Goal: Task Accomplishment & Management: Use online tool/utility

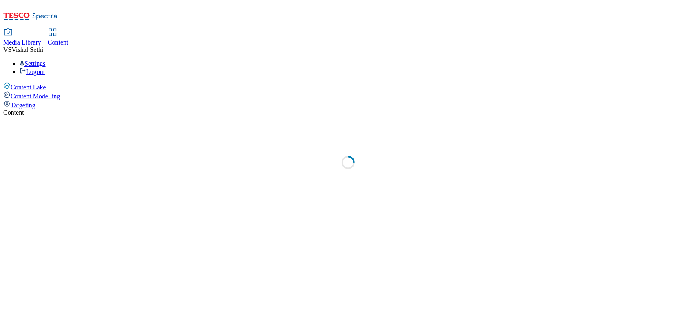
select select "ghs-[GEOGRAPHIC_DATA]"
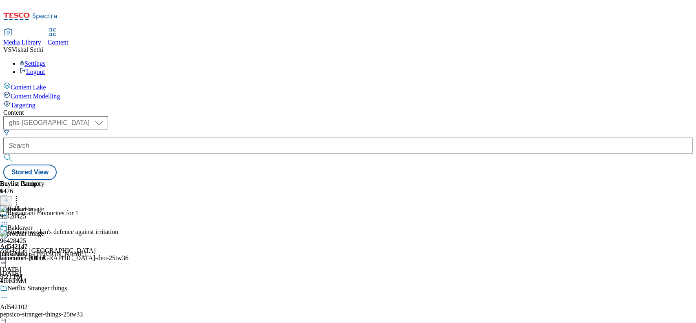
click at [8, 244] on icon at bounding box center [4, 248] width 8 height 8
click at [38, 261] on button "Edit" at bounding box center [27, 265] width 22 height 9
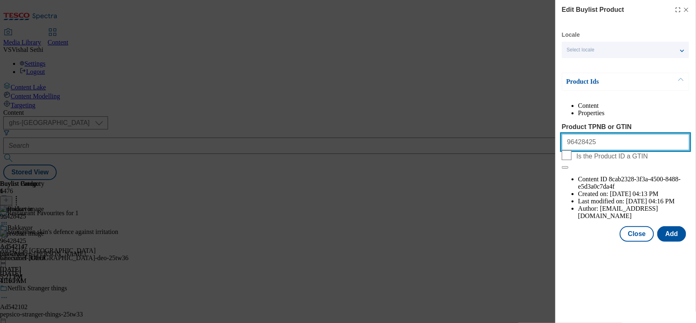
drag, startPoint x: 605, startPoint y: 160, endPoint x: 365, endPoint y: 158, distance: 239.5
click at [365, 158] on div "Edit Buylist Product Locale Select locale English Welsh Product Ids Content Pro…" at bounding box center [348, 161] width 696 height 323
paste input "7022195 97063877 97066701 97017363 96974434 97115886, 97022195 97063877 9706670…"
type input "97022195 97063877 97066701 97017363 96974434 97115886, 97022195 97063877 970667…"
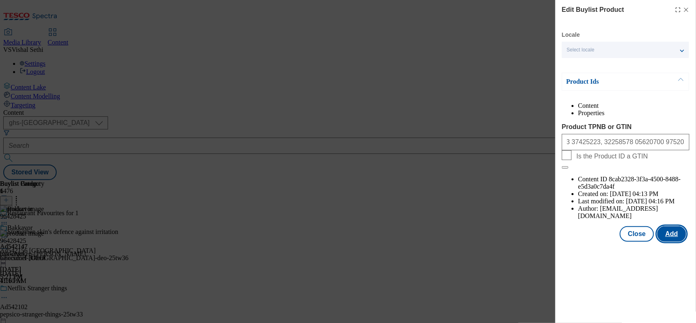
click at [671, 226] on button "Add" at bounding box center [672, 234] width 29 height 16
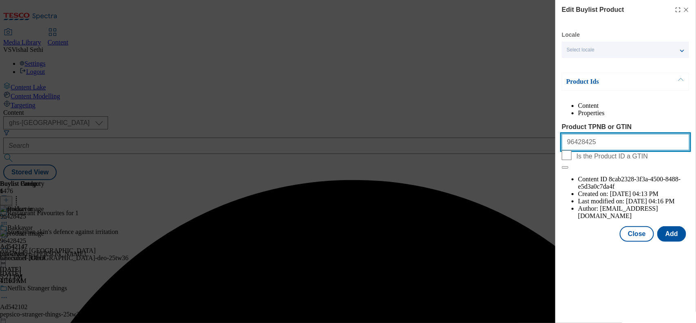
drag, startPoint x: 610, startPoint y: 158, endPoint x: 378, endPoint y: 144, distance: 233.0
click at [384, 143] on div "Edit Buylist Product Locale Select locale English Welsh Product Ids Content Pro…" at bounding box center [348, 161] width 696 height 323
paste input "7022195 97063877 97066701 97017363 96974434 97115886, 97022195 97063877 9706670…"
type input "97022195 97063877 97066701 97017363 96974434 97115886, 97022195 97063877 970667…"
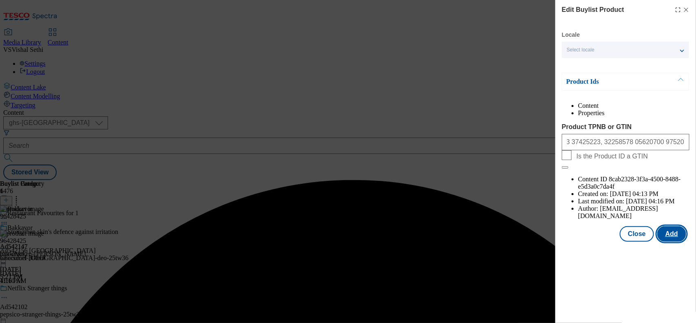
click at [676, 226] on button "Add" at bounding box center [672, 234] width 29 height 16
click at [633, 226] on button "Close" at bounding box center [637, 234] width 34 height 16
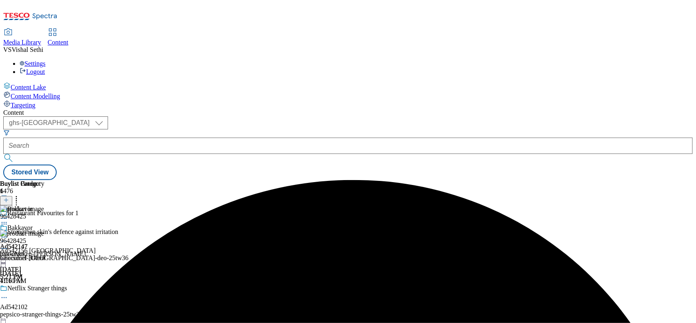
click at [8, 244] on icon at bounding box center [4, 248] width 8 height 8
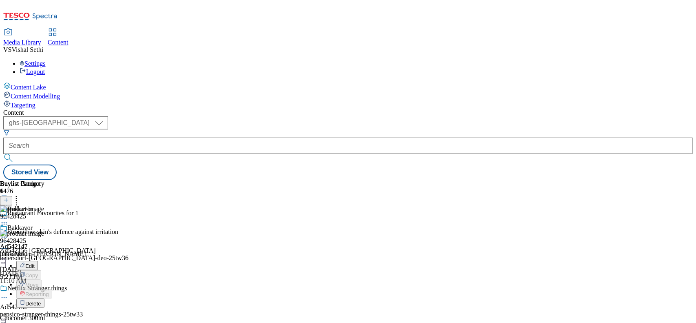
click at [8, 233] on icon at bounding box center [4, 237] width 8 height 8
click at [51, 322] on span "Un-publish" at bounding box center [38, 329] width 26 height 6
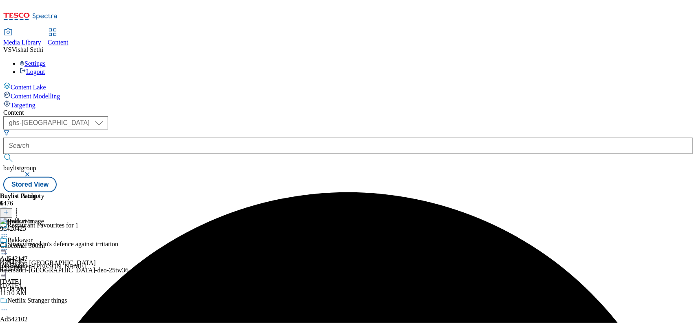
drag, startPoint x: 672, startPoint y: 127, endPoint x: 667, endPoint y: 133, distance: 7.8
click at [8, 232] on icon at bounding box center [4, 236] width 8 height 8
click at [35, 250] on span "Edit" at bounding box center [29, 253] width 9 height 6
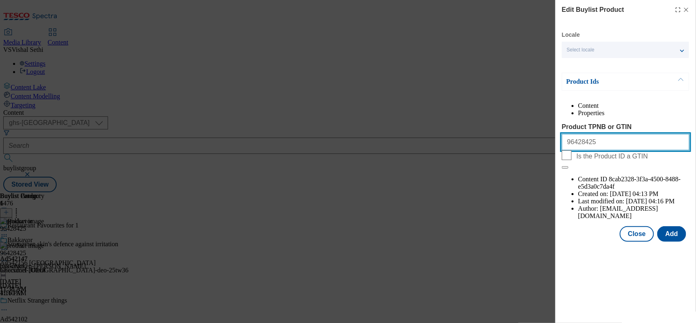
drag, startPoint x: 513, startPoint y: 152, endPoint x: 433, endPoint y: 151, distance: 80.0
click at [433, 151] on div "Edit Buylist Product Locale Select locale English Welsh Product Ids Content Pro…" at bounding box center [348, 161] width 696 height 323
paste input "7022195 97063877 97066701 97017363 96974434 97115886, 97022195 97063877 9706670…"
type input "97022195 97063877 97066701 97017363 96974434 97115886, 97022195 97063877 970667…"
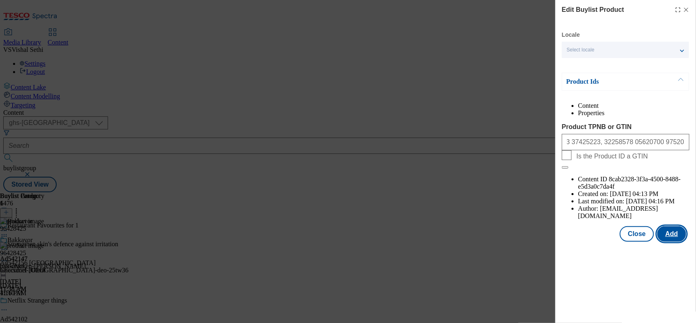
click at [677, 226] on button "Add" at bounding box center [672, 234] width 29 height 16
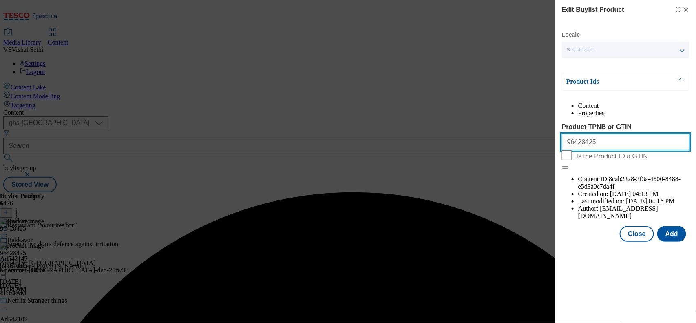
drag, startPoint x: 610, startPoint y: 160, endPoint x: 324, endPoint y: 131, distance: 287.1
click at [324, 131] on div "Edit Buylist Product Locale Select locale English Welsh Product Ids Content Pro…" at bounding box center [348, 161] width 696 height 323
paste input "7022195 97063877 97066701 97017363 96974434 97115886, 97022195 97063877 9706670…"
type input "97022195 97063877 97066701 97017363 96974434 97115886, 97022195 97063877 970667…"
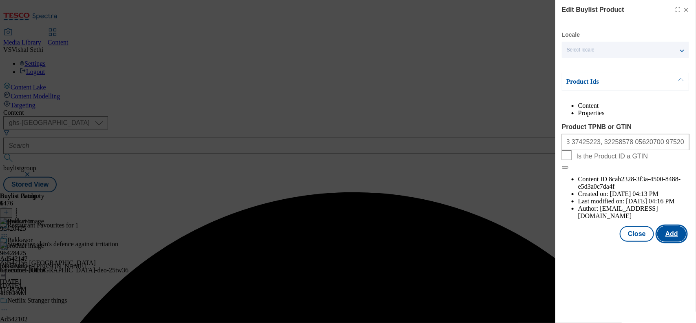
scroll to position [0, 0]
click at [677, 226] on button "Add" at bounding box center [672, 234] width 29 height 16
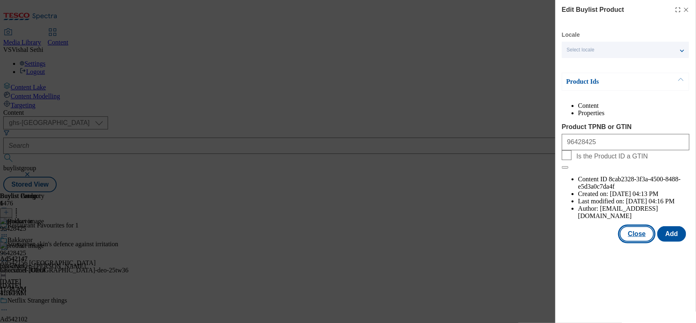
click at [638, 226] on button "Close" at bounding box center [637, 234] width 34 height 16
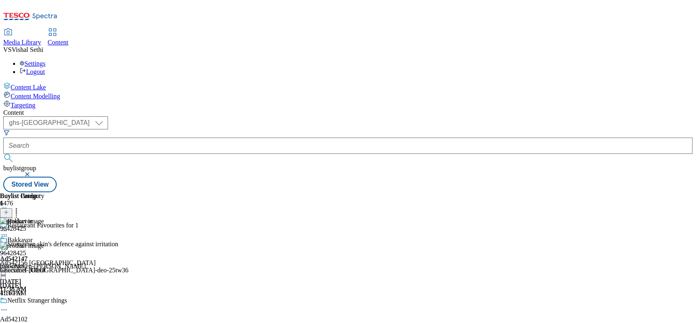
click at [8, 245] on icon at bounding box center [4, 249] width 8 height 8
click at [53, 310] on span "Un-preview" at bounding box center [38, 313] width 27 height 6
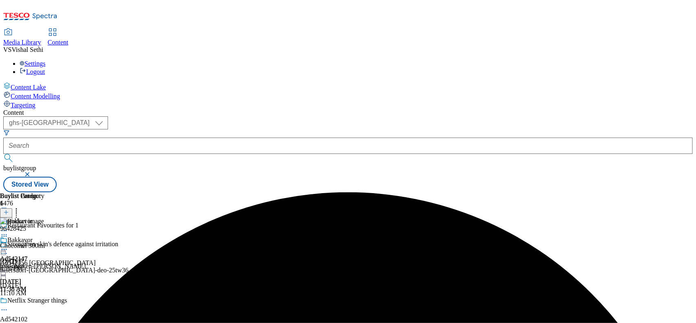
click at [7, 236] on circle at bounding box center [6, 236] width 1 height 1
click at [35, 250] on span "Edit" at bounding box center [29, 253] width 9 height 6
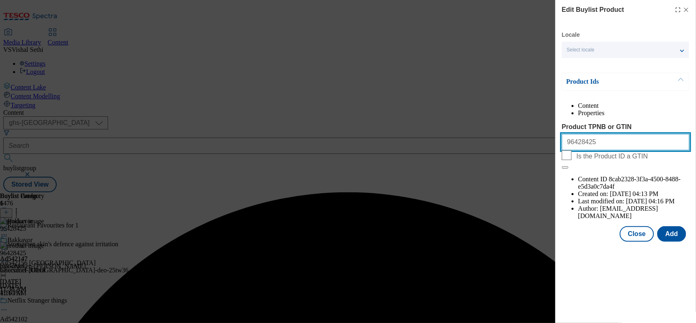
click at [0, 121] on div "Edit Buylist Product Locale Select locale English Welsh Product Ids Content Pro…" at bounding box center [348, 161] width 696 height 323
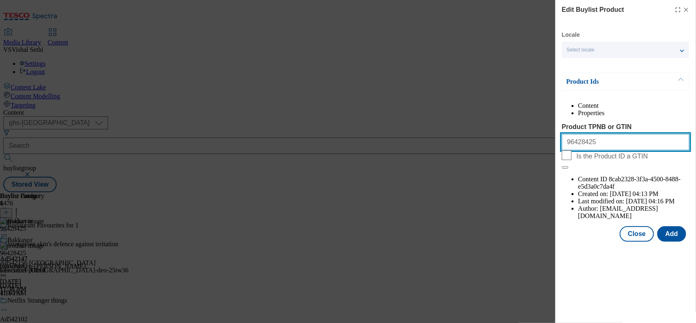
paste input "7022195 97063877 97066701 97017363 96974434 97115886, 97022195 97063877 9706670…"
type input "97022195 97063877 97066701 97017363 96974434 97115886, 97022195 97063877 970667…"
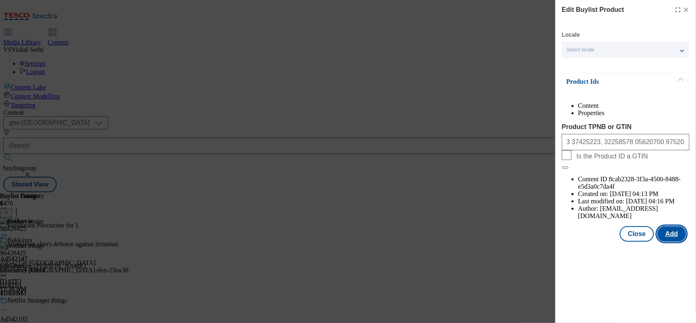
click at [676, 226] on button "Add" at bounding box center [672, 234] width 29 height 16
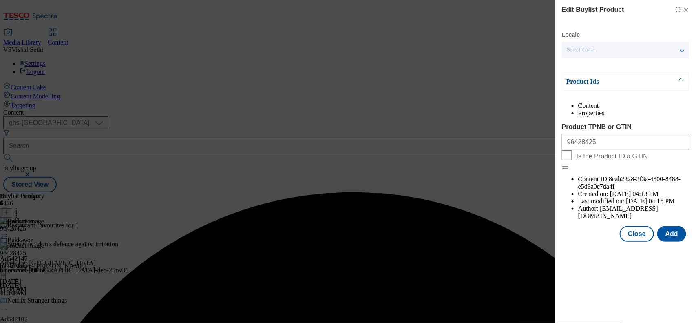
click at [468, 261] on div "Edit Buylist Product Locale Select locale English Welsh Product Ids Content Pro…" at bounding box center [348, 161] width 696 height 323
click at [643, 226] on button "Close" at bounding box center [637, 234] width 34 height 16
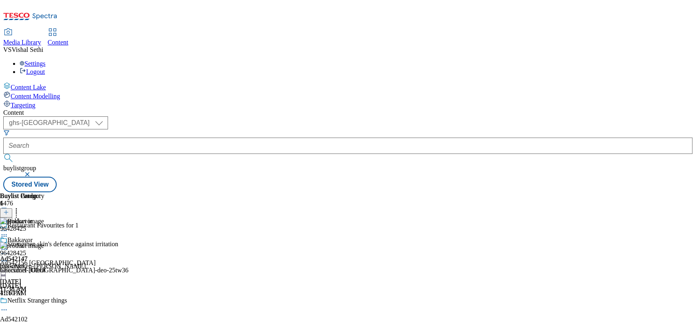
click at [8, 245] on icon at bounding box center [4, 249] width 8 height 8
click at [8, 257] on icon at bounding box center [4, 261] width 8 height 8
click at [41, 312] on span "Delete" at bounding box center [33, 315] width 16 height 6
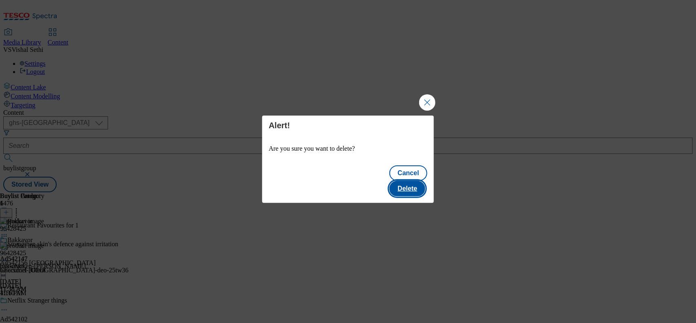
click at [410, 184] on button "Delete" at bounding box center [408, 189] width 36 height 16
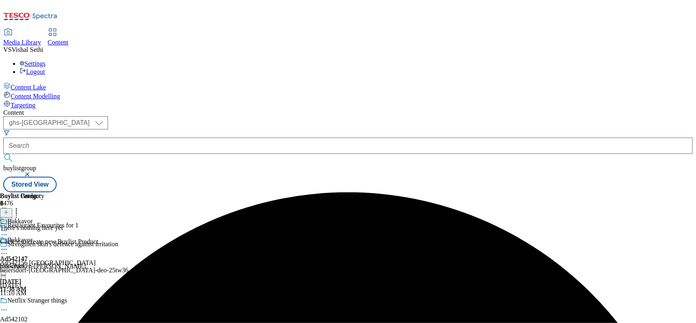
click at [86, 262] on div "itsu-chicken-[PERSON_NAME]" at bounding box center [43, 265] width 86 height 7
click at [9, 209] on icon at bounding box center [6, 212] width 6 height 6
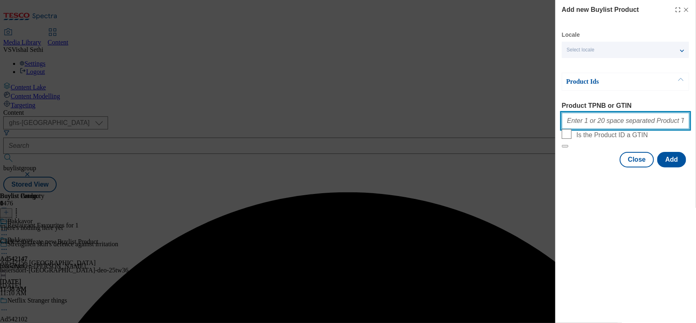
click at [603, 127] on input "Product TPNB or GTIN" at bounding box center [626, 121] width 128 height 16
paste input "97022195 97063877 97066701 97017363 96974434 97115886, 97022195 97063877 970667…"
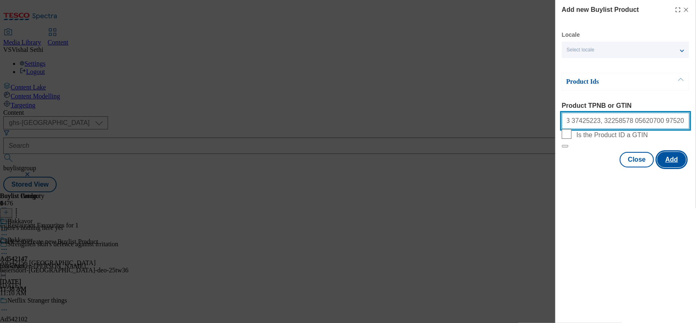
type input "97022195 97063877 97066701 97017363 96974434 97115886, 97022195 97063877 970667…"
click at [678, 167] on button "Add" at bounding box center [672, 160] width 29 height 16
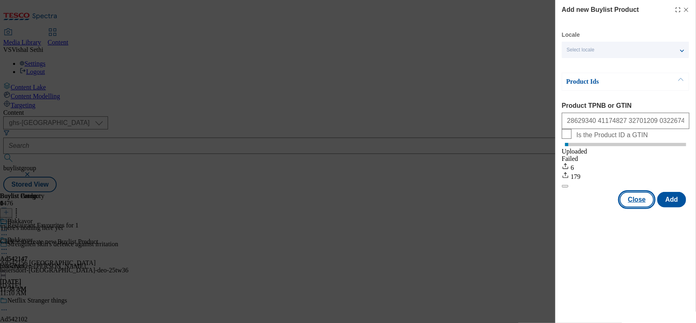
click at [643, 203] on button "Close" at bounding box center [637, 200] width 34 height 16
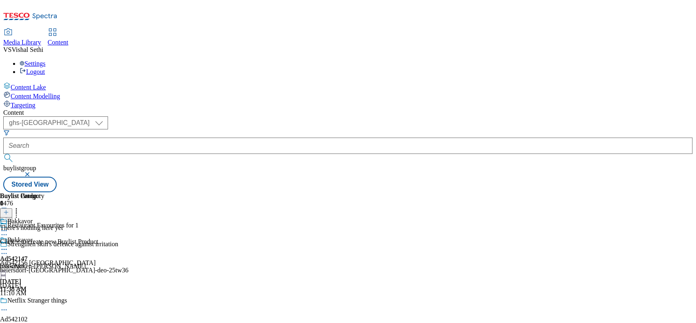
click at [86, 262] on div "itsu-chicken-[PERSON_NAME]" at bounding box center [43, 265] width 86 height 7
click at [9, 209] on icon at bounding box center [6, 212] width 6 height 6
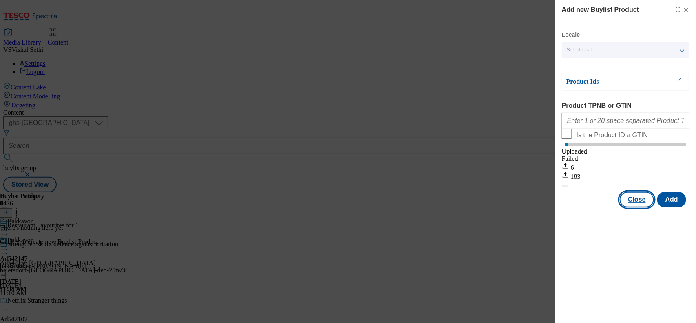
click at [643, 207] on button "Close" at bounding box center [637, 200] width 34 height 16
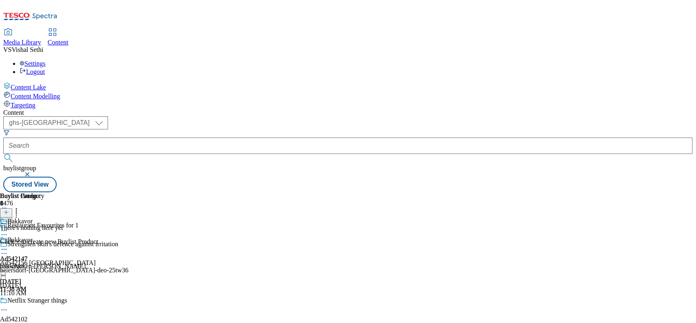
click at [12, 208] on button at bounding box center [6, 212] width 12 height 9
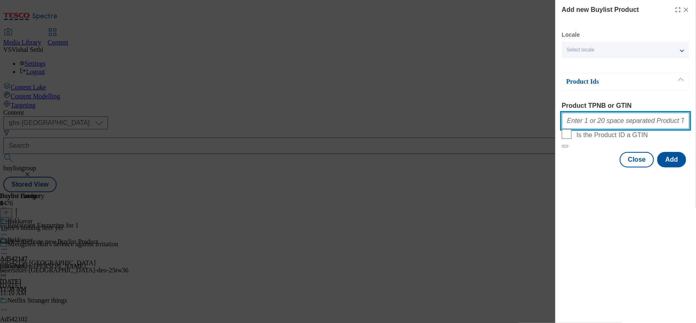
click at [632, 128] on input "Product TPNB or GTIN" at bounding box center [626, 121] width 128 height 16
paste input "97022195 97063877 97066701 97017363 96974434 97115886, 97022195 97063877 970667…"
type input "97022195 97063877 97066701 97017363 96974434 97115886, 97022195 97063877 970667…"
click at [672, 167] on button "Add" at bounding box center [672, 160] width 29 height 16
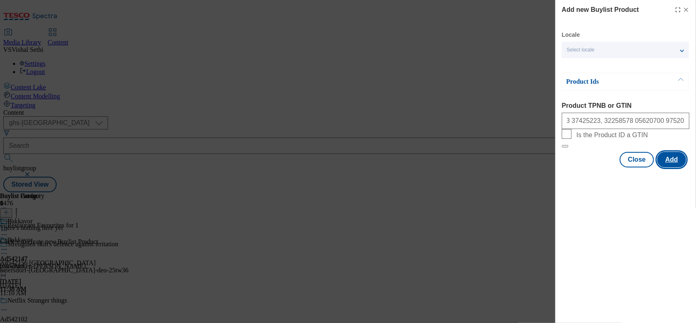
scroll to position [0, 0]
click at [645, 167] on button "Close" at bounding box center [637, 160] width 34 height 16
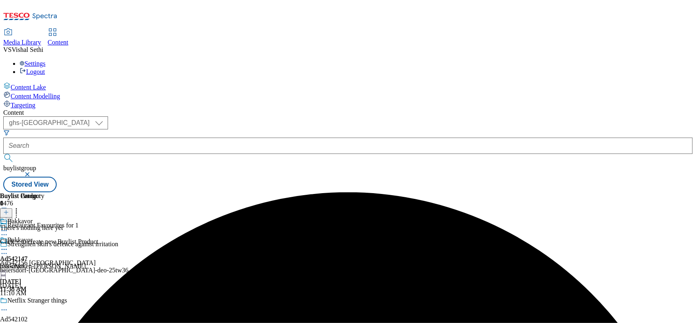
click at [6, 210] on line at bounding box center [6, 212] width 0 height 4
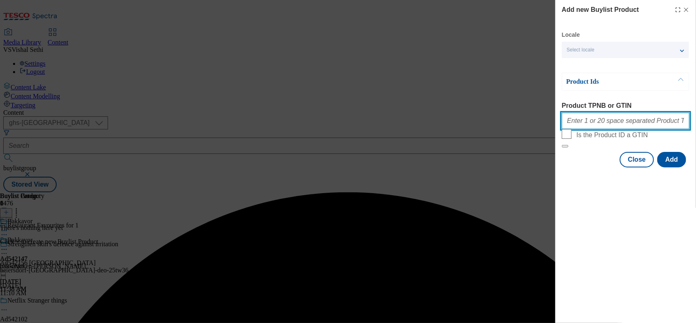
click at [623, 119] on input "Product TPNB or GTIN" at bounding box center [626, 121] width 128 height 16
paste input "97022195 97063877 97066701 97017363 96974434 97115886, 97022195 97063877 970667…"
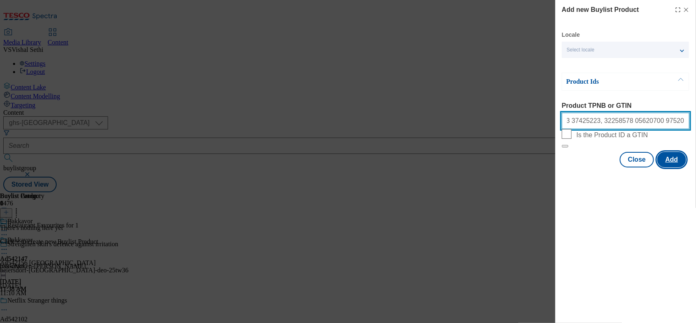
type input "97022195 97063877 97066701 97017363 96974434 97115886, 97022195 97063877 970667…"
click at [676, 167] on button "Add" at bounding box center [672, 160] width 29 height 16
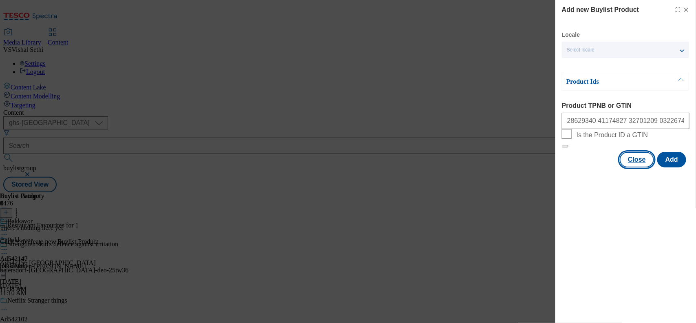
click at [627, 167] on button "Close" at bounding box center [637, 160] width 34 height 16
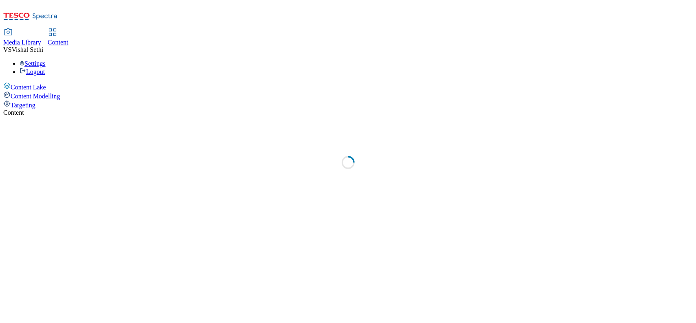
select select "ghs-[GEOGRAPHIC_DATA]"
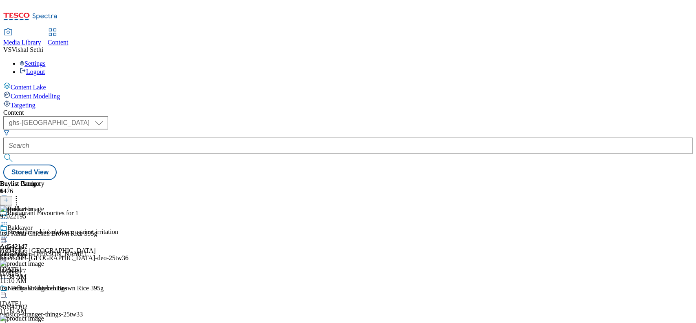
click at [8, 233] on icon at bounding box center [4, 237] width 8 height 8
click at [44, 289] on span "Preview" at bounding box center [34, 292] width 19 height 6
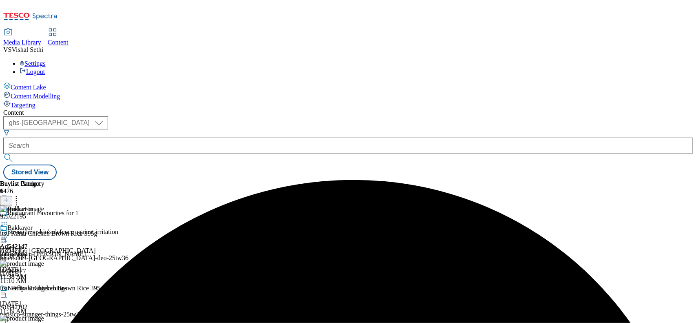
click at [8, 233] on icon at bounding box center [4, 237] width 8 height 8
click at [86, 280] on div "Bakkavor Ad542147 itsu-chicken-brown-rice Oct 9, 2025 11:38 AM" at bounding box center [43, 252] width 86 height 56
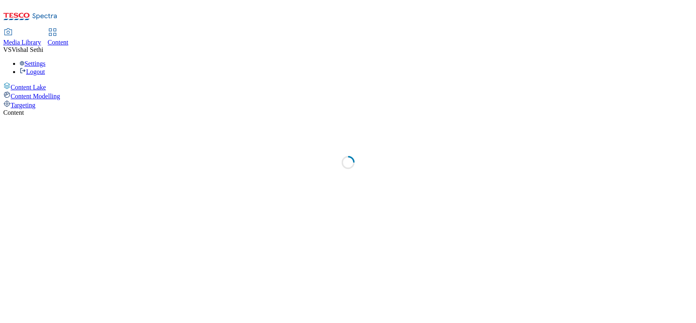
select select "ghs-[GEOGRAPHIC_DATA]"
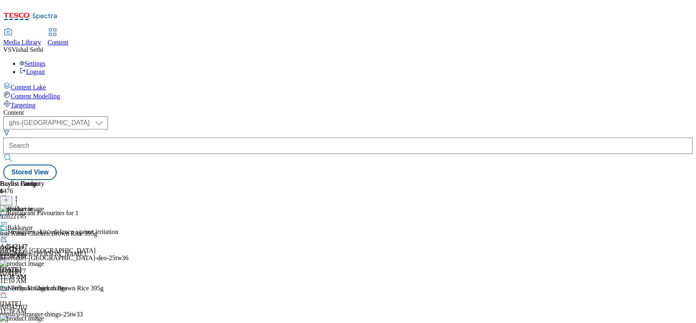
click at [7, 237] on circle at bounding box center [6, 237] width 1 height 1
click at [28, 224] on div "Ad542147 bakkavor Oct 9, 2025 11:38 AM" at bounding box center [14, 252] width 28 height 56
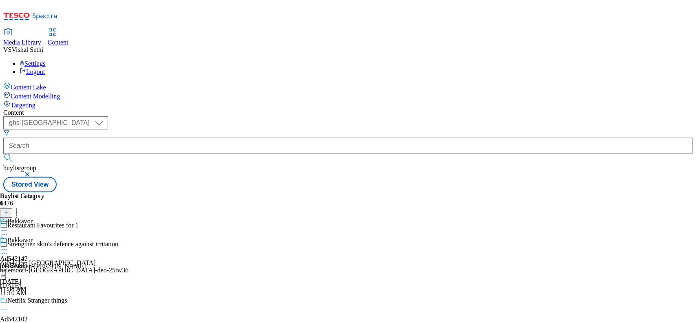
click at [8, 245] on icon at bounding box center [4, 249] width 8 height 8
click at [5, 249] on circle at bounding box center [4, 249] width 1 height 1
click at [44, 301] on span "Preview" at bounding box center [34, 304] width 19 height 6
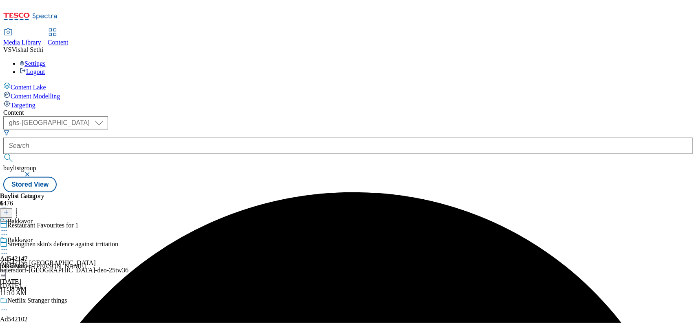
click at [86, 262] on div "itsu-chicken-[PERSON_NAME]" at bounding box center [43, 265] width 86 height 7
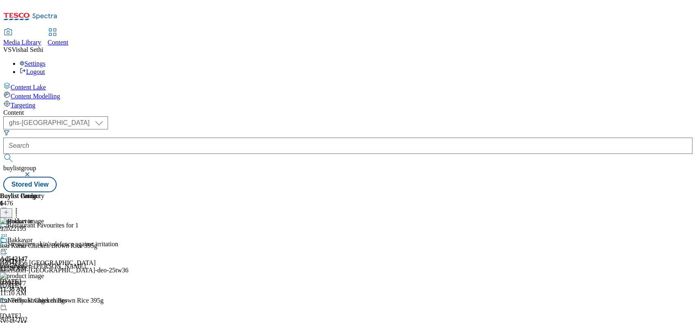
click at [8, 230] on icon at bounding box center [4, 234] width 8 height 8
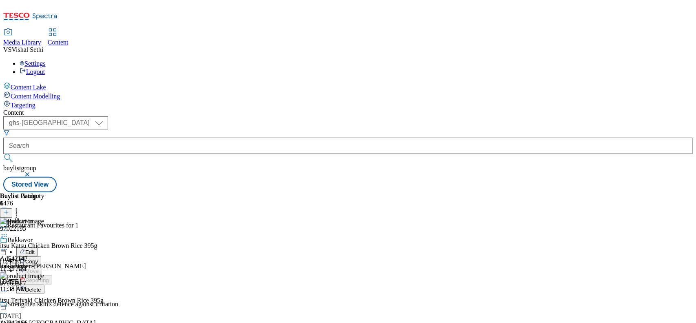
click at [35, 249] on span "Edit" at bounding box center [29, 252] width 9 height 6
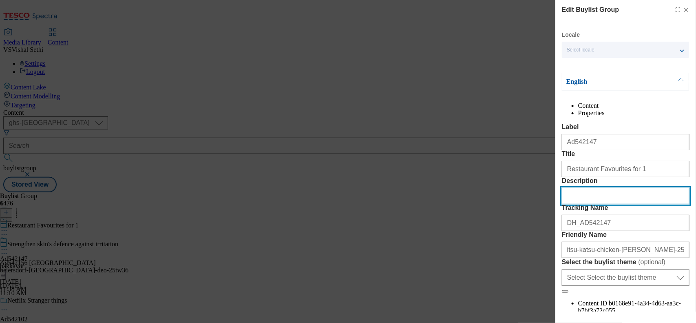
click at [600, 204] on input "Description" at bounding box center [626, 196] width 128 height 16
paste input "Itsu Katsu Chicken Brown Rice 395g"
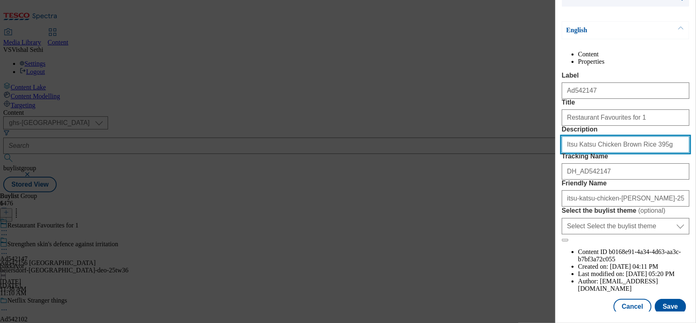
scroll to position [100, 0]
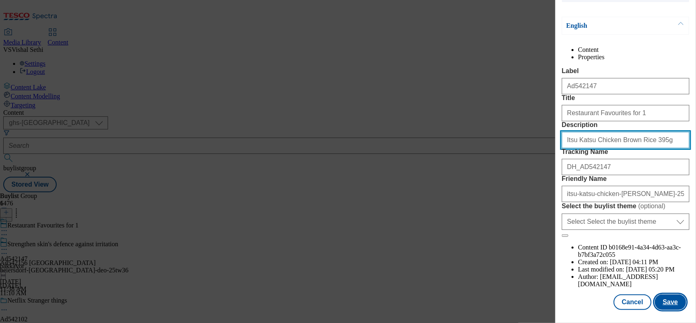
type input "Itsu Katsu Chicken Brown Rice 395g"
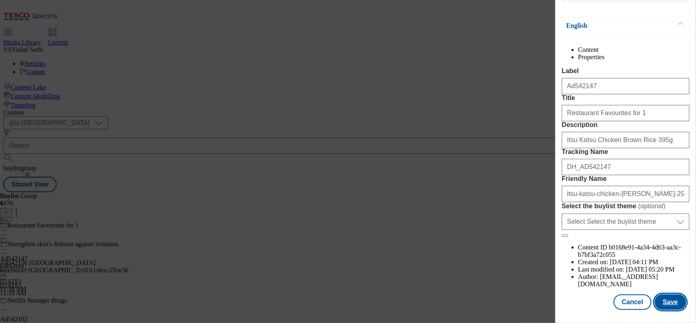
click at [667, 294] on button "Save" at bounding box center [670, 302] width 31 height 16
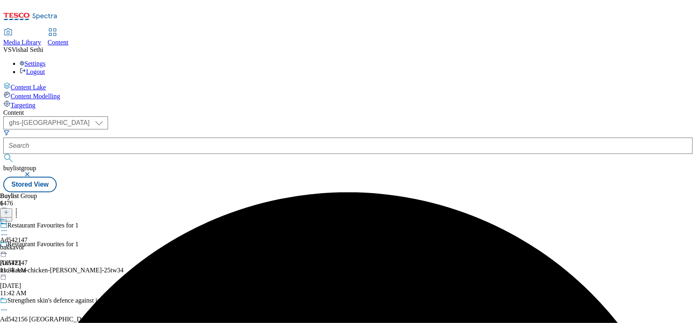
click at [8, 226] on icon at bounding box center [4, 230] width 8 height 8
click at [38, 243] on button "Edit" at bounding box center [27, 247] width 22 height 9
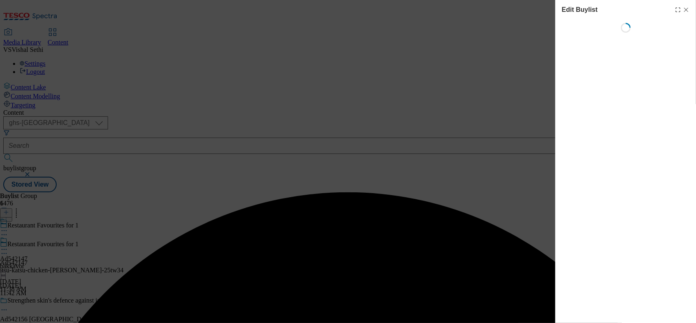
select select "tactical"
select select "supplier funded short term 1-3 weeks"
select select "dunnhumby"
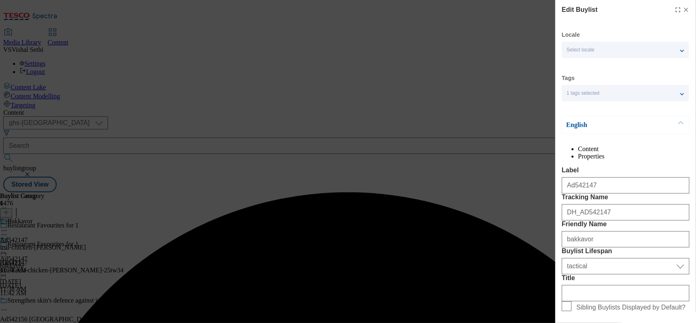
select select "Banner"
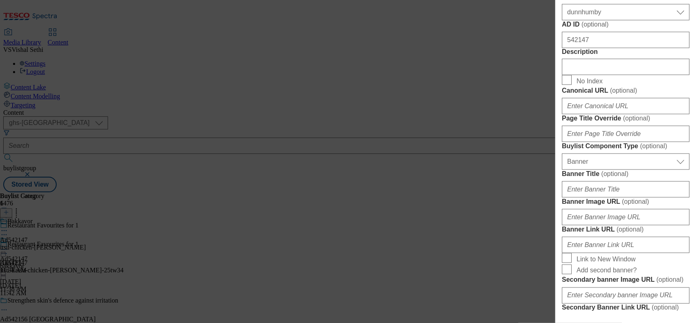
scroll to position [510, 0]
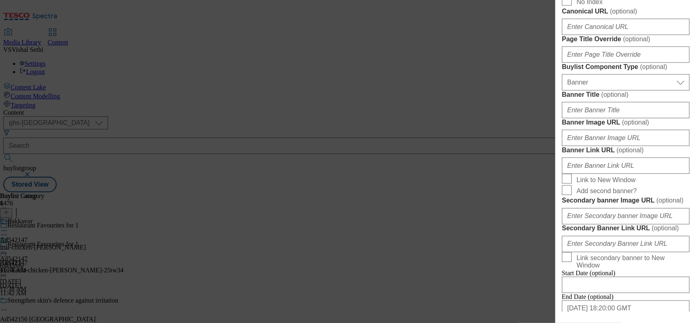
paste input "Itsu Katsu Chicken Brown Rice 395g"
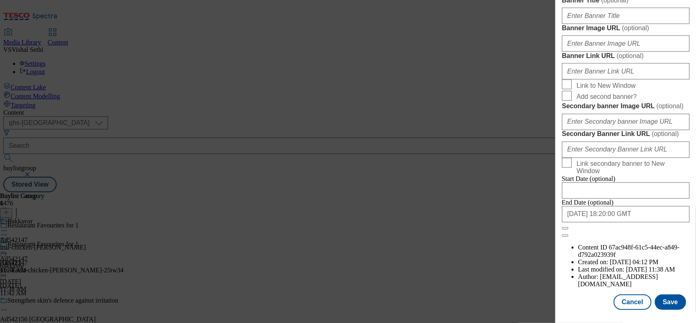
scroll to position [914, 0]
type input "Itsu Katsu Chicken Brown Rice 395g"
click at [668, 295] on button "Save" at bounding box center [670, 302] width 31 height 16
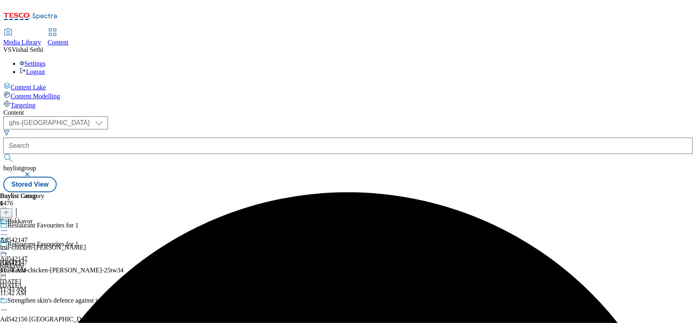
click at [8, 226] on icon at bounding box center [4, 230] width 8 height 8
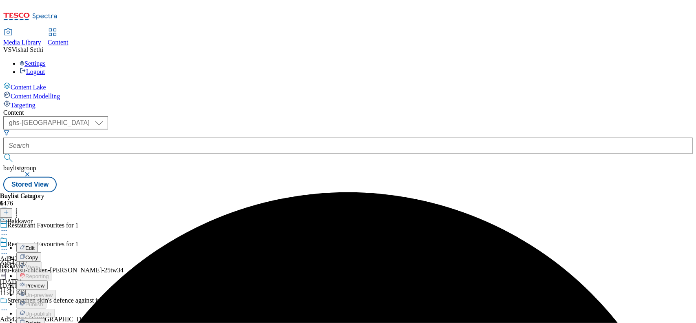
click at [35, 245] on span "Edit" at bounding box center [29, 248] width 9 height 6
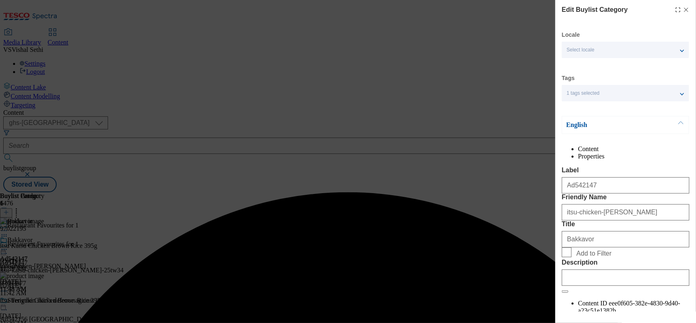
scroll to position [85, 0]
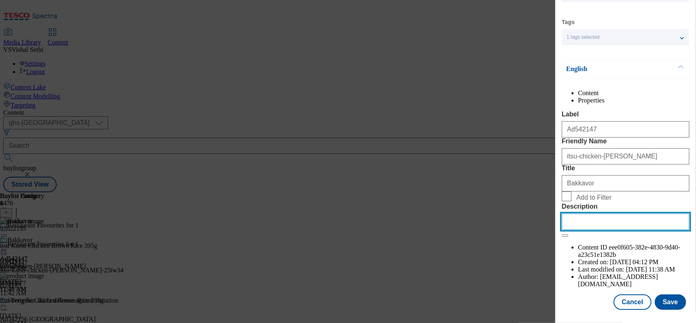
click at [593, 230] on input "Description" at bounding box center [626, 221] width 128 height 16
paste input "Itsu Katsu Chicken Brown Rice 395g"
type input "Itsu Katsu Chicken Brown Rice 395g"
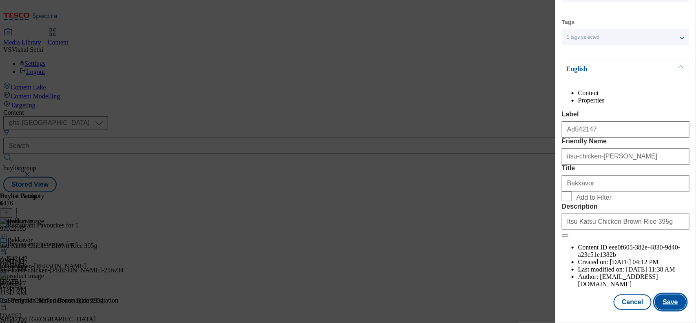
click at [665, 294] on button "Save" at bounding box center [670, 302] width 31 height 16
